Goal: Task Accomplishment & Management: Manage account settings

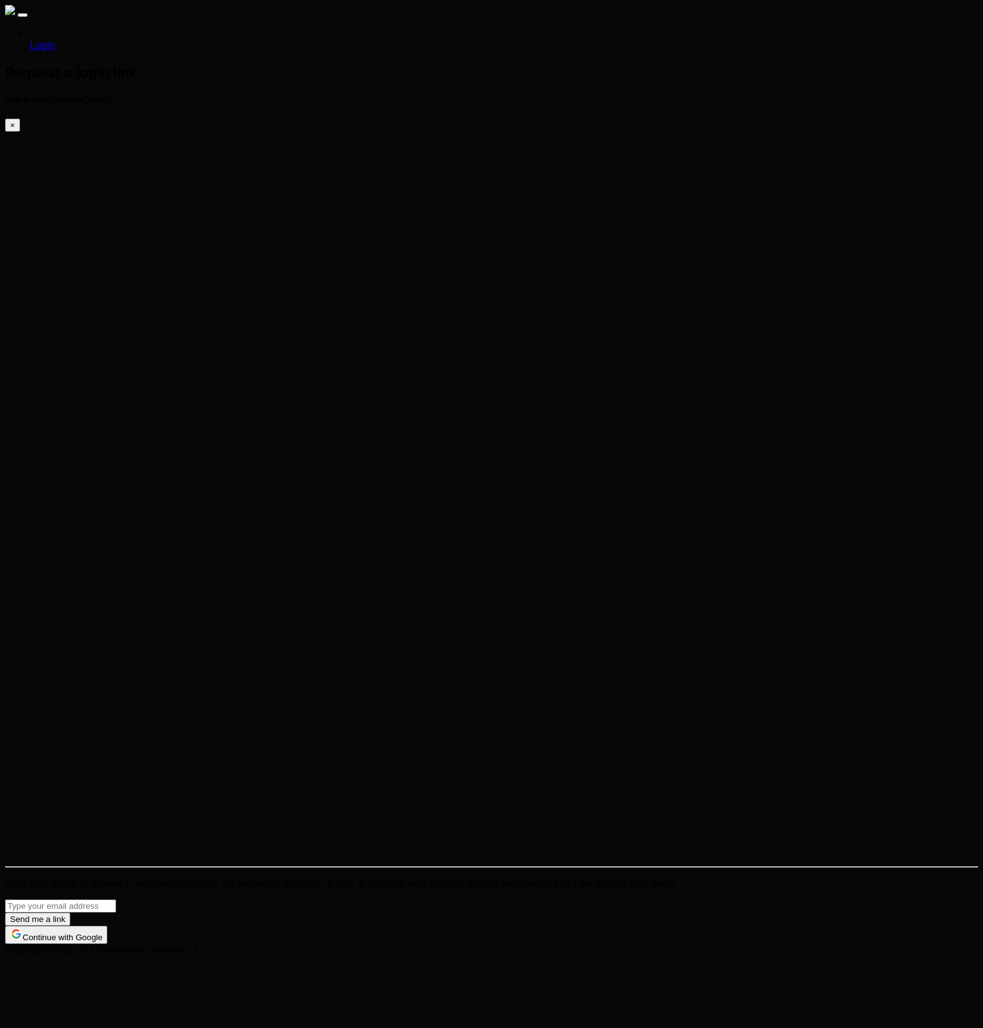
click at [648, 381] on html "Login Request a login link How to Use SparkTrade.io × Enter your email to recei…" at bounding box center [491, 480] width 983 height 961
click at [116, 900] on input "email" at bounding box center [60, 906] width 111 height 13
type input "[PERSON_NAME][EMAIL_ADDRESS][PERSON_NAME][DOMAIN_NAME]"
click at [70, 913] on button "Send me a link" at bounding box center [37, 919] width 65 height 13
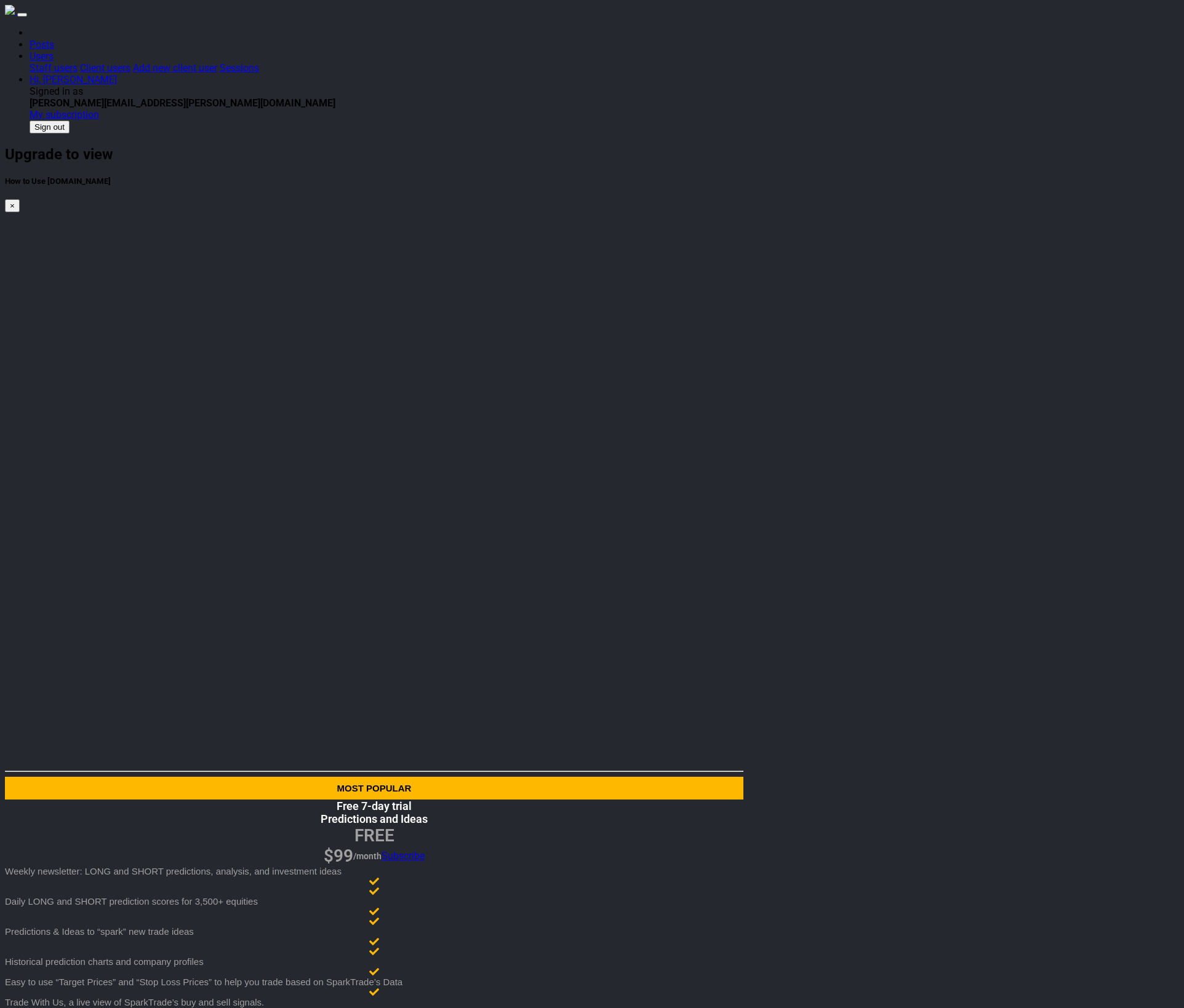
click at [859, 721] on html "Posts Users Staff users Client users Add new client user Sessions Hi, [PERSON_N…" at bounding box center [592, 530] width 1184 height 1061
click at [643, 736] on html "Posts Users Staff users Client users Add new client user Sessions Hi, [PERSON_N…" at bounding box center [592, 530] width 1184 height 1061
click at [643, 575] on html "Posts Users Staff users Client users Add new client user Sessions Hi, Eric Sign…" at bounding box center [592, 530] width 1184 height 1061
click at [117, 74] on link "Hi, [PERSON_NAME]" at bounding box center [73, 79] width 87 height 12
click at [858, 546] on html "Posts Users Staff users Client users Add new client user Sessions Hi, Eric Sign…" at bounding box center [592, 530] width 1184 height 1061
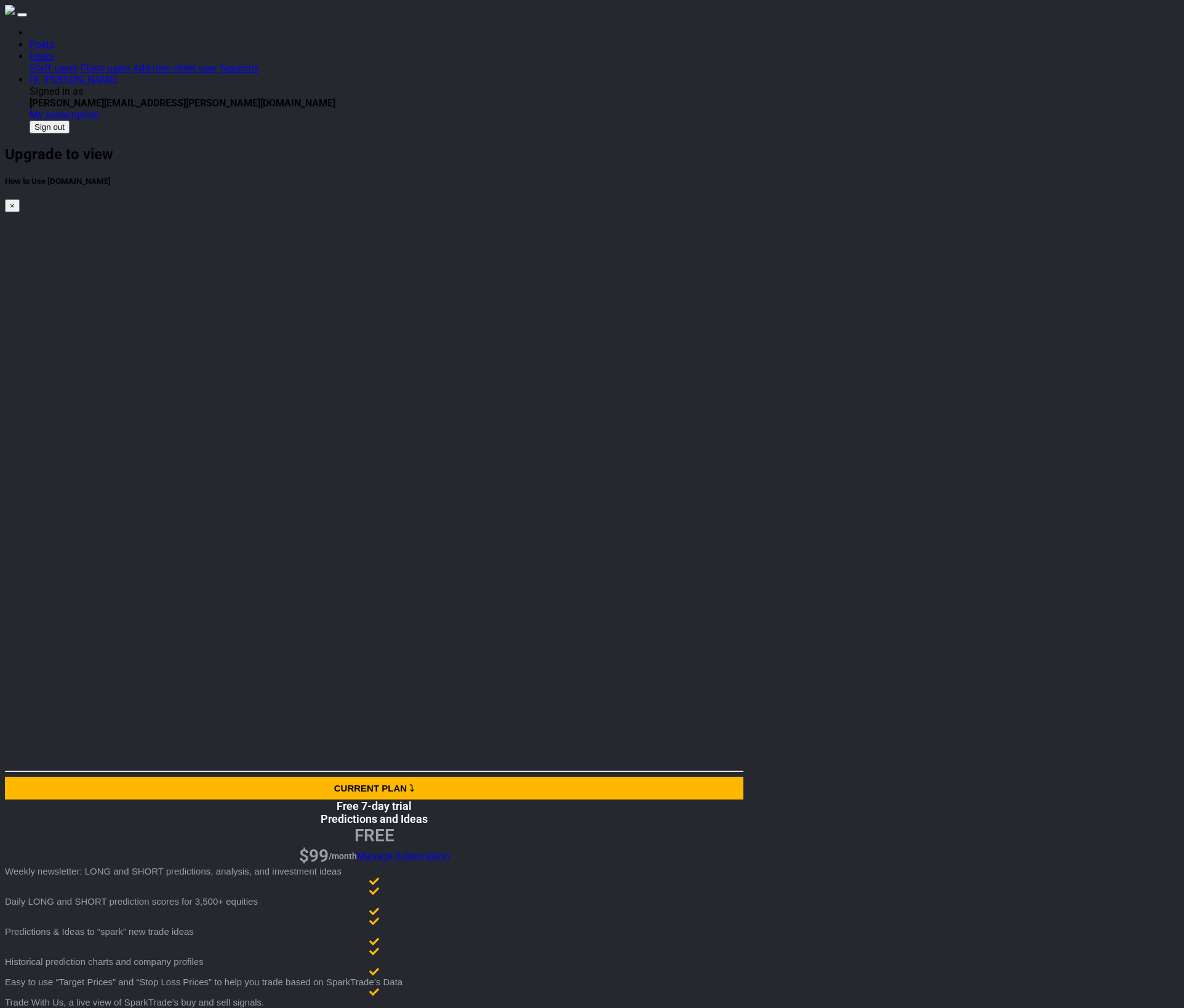
click at [897, 640] on html "Posts Users Staff users Client users Add new client user Sessions Hi, Eric Sign…" at bounding box center [592, 517] width 1184 height 1034
click at [117, 74] on link "Hi, Eric" at bounding box center [73, 79] width 87 height 12
click at [70, 121] on button "Sign out" at bounding box center [49, 126] width 40 height 13
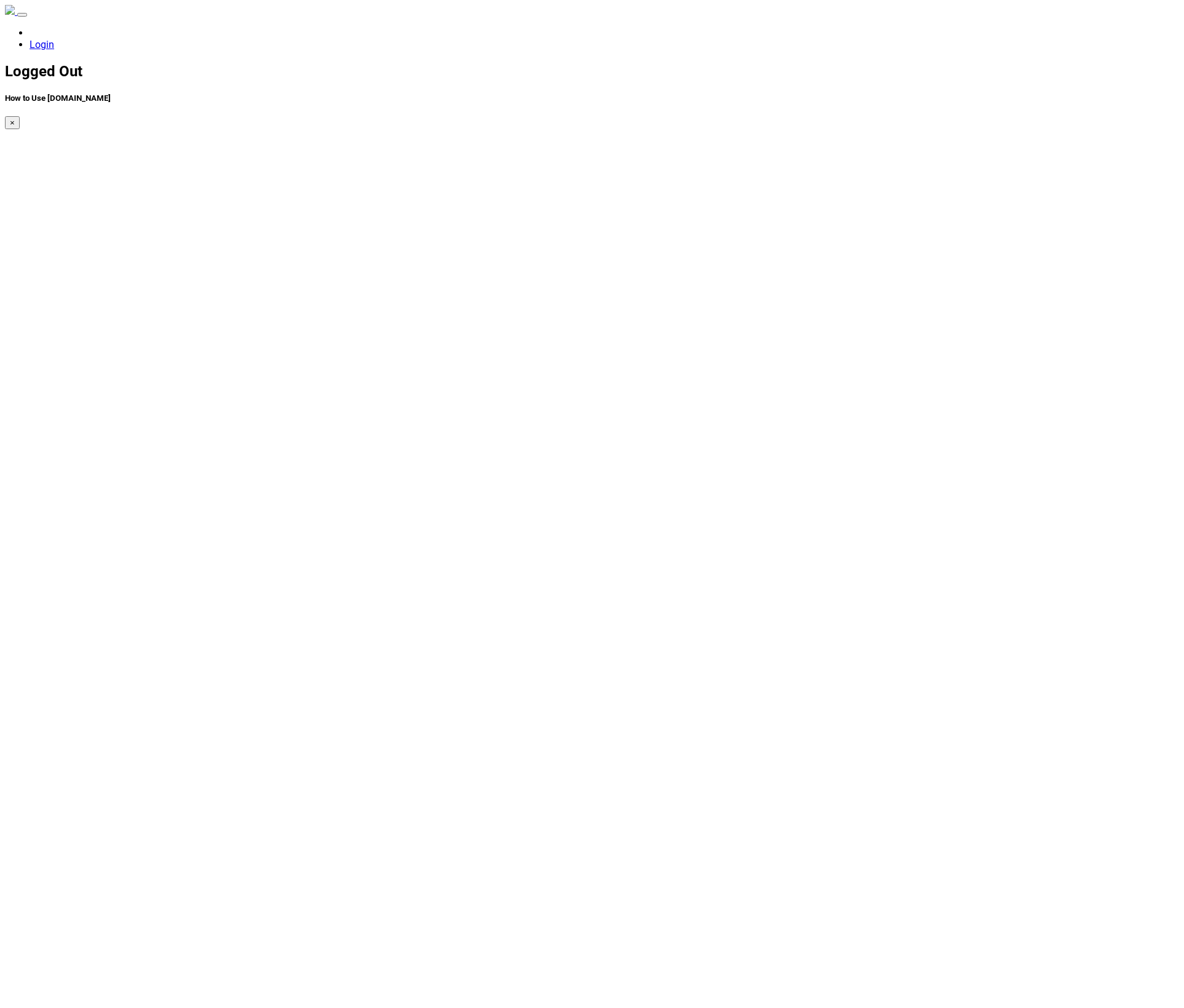
click at [56, 1008] on link "Log Back In" at bounding box center [30, 1027] width 51 height 12
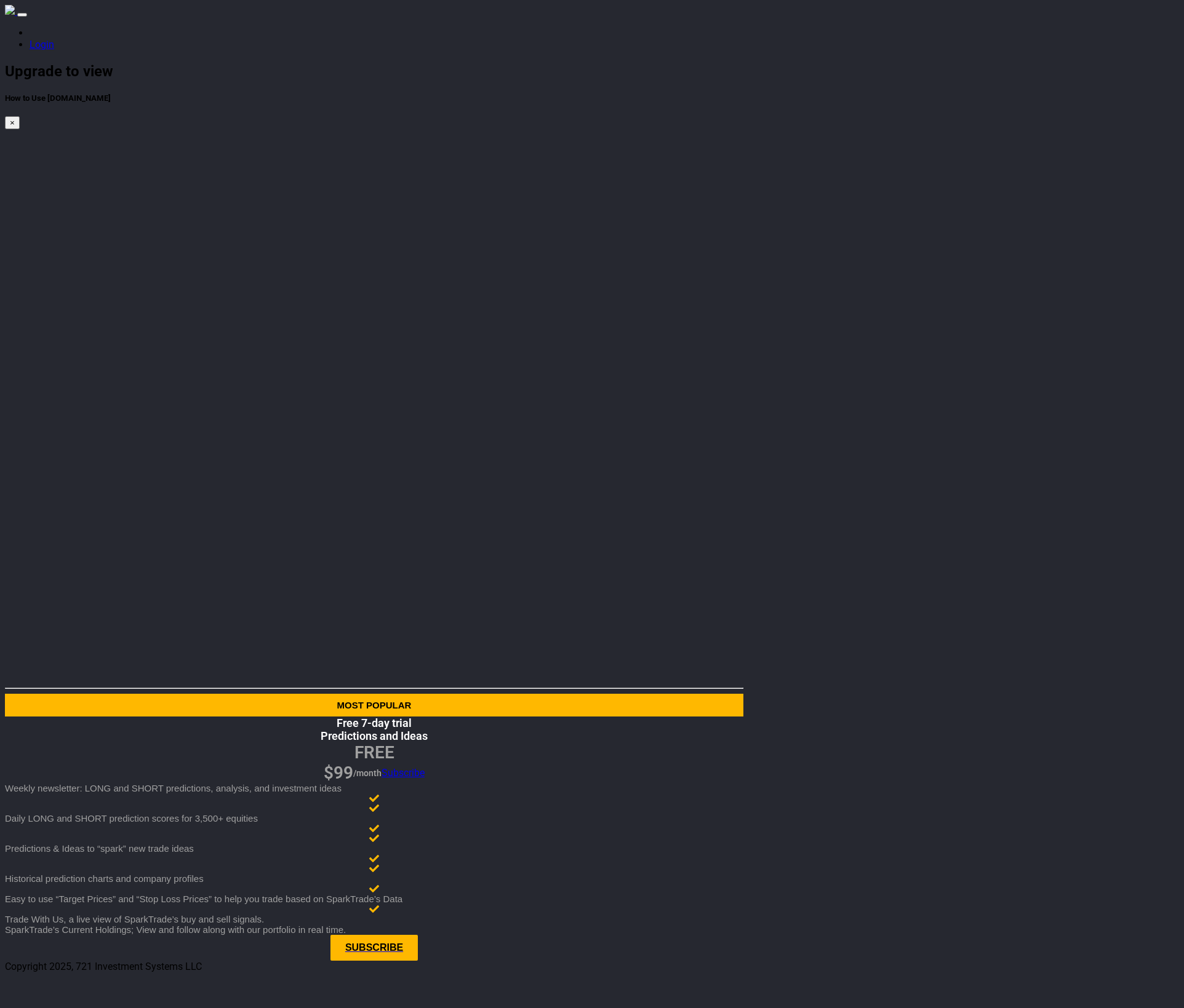
click at [690, 925] on div at bounding box center [374, 925] width 739 height 0
click at [655, 457] on div "Upgrade to view How to Use SparkTrade.io × Most popular Free 7-day trial Predic…" at bounding box center [374, 518] width 739 height 910
click at [54, 39] on link "Login" at bounding box center [41, 45] width 25 height 12
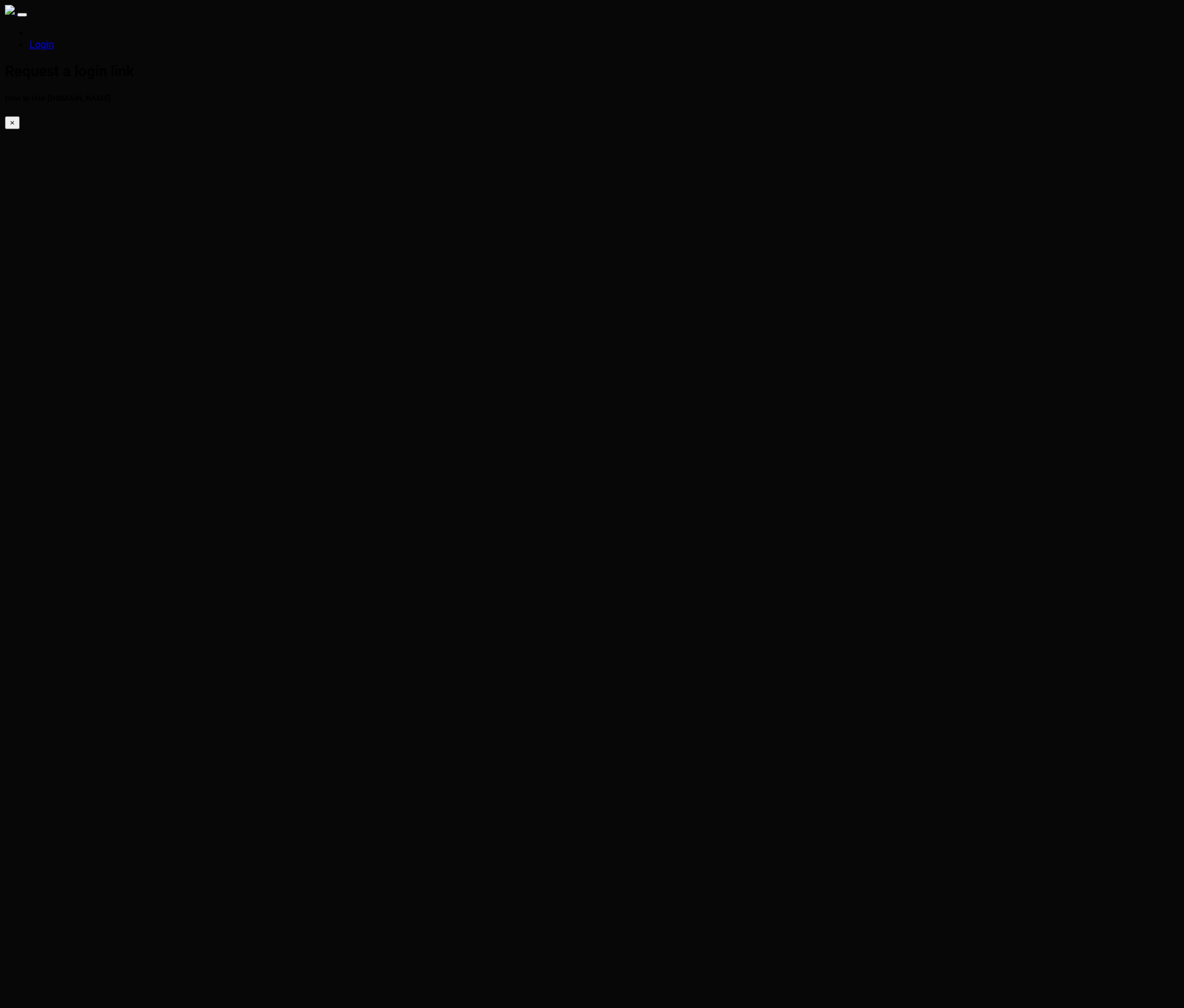
type input "[PERSON_NAME][EMAIL_ADDRESS][PERSON_NAME][DOMAIN_NAME]"
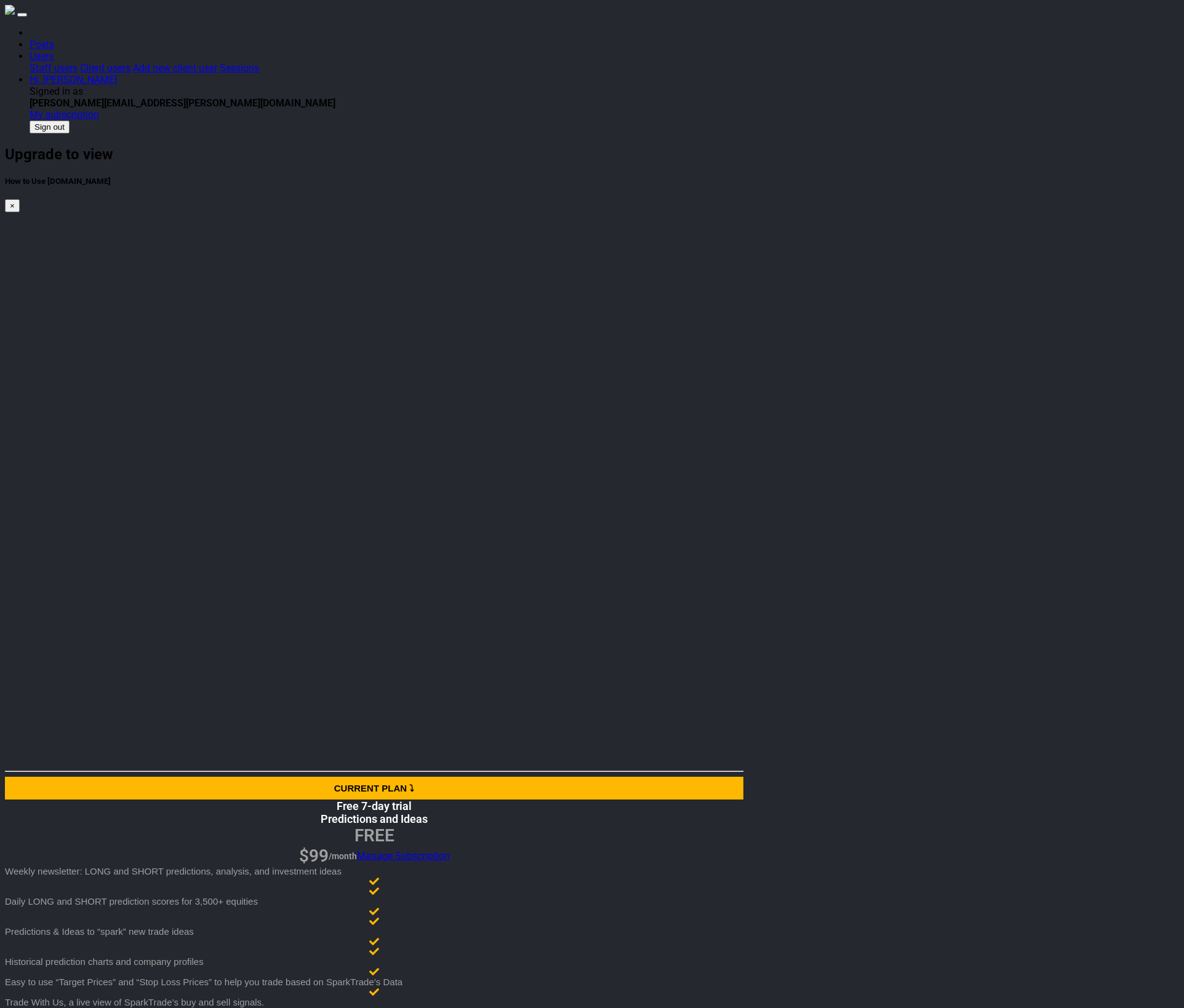
click at [538, 598] on html "Posts Users Staff users Client users Add new client user Sessions Hi, [PERSON_N…" at bounding box center [592, 517] width 1184 height 1034
click at [579, 840] on html "Posts Users Staff users Client users Add new client user Sessions Hi, [PERSON_N…" at bounding box center [592, 517] width 1184 height 1034
